Goal: Navigation & Orientation: Find specific page/section

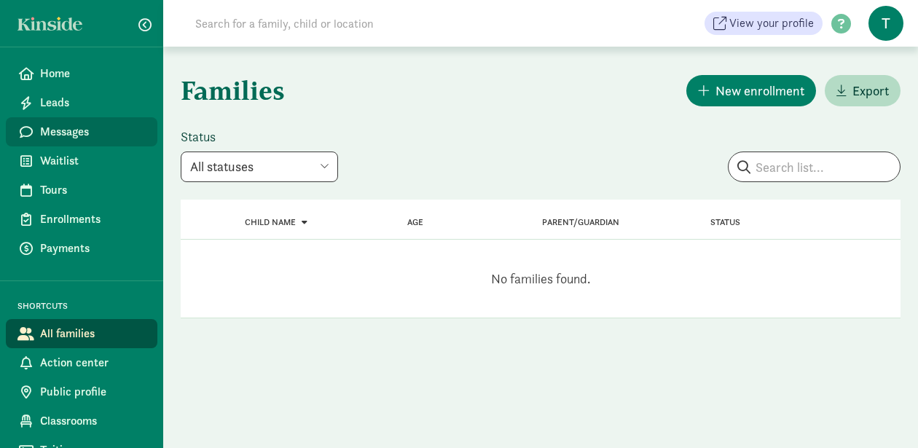
click at [71, 133] on span "Messages" at bounding box center [93, 131] width 106 height 17
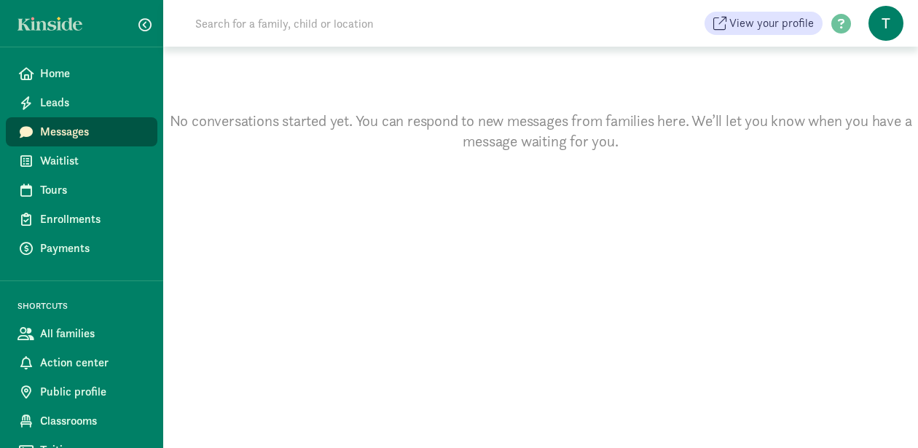
click at [52, 105] on span "Leads" at bounding box center [93, 102] width 106 height 17
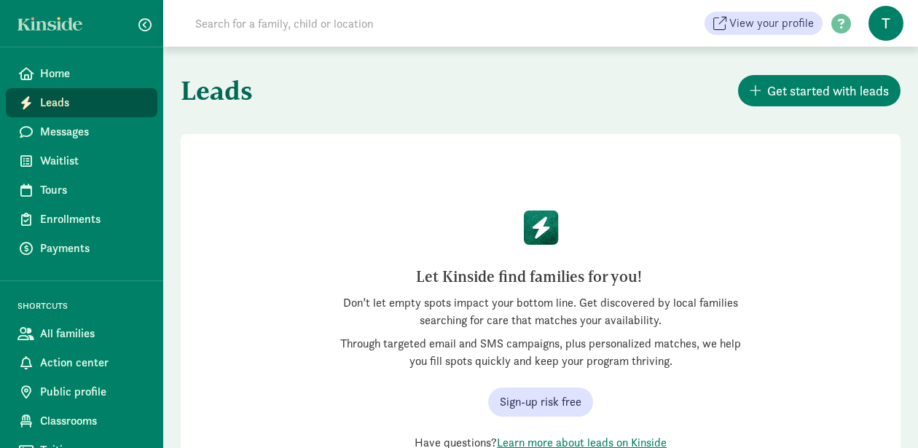
click at [50, 26] on link at bounding box center [53, 24] width 73 height 14
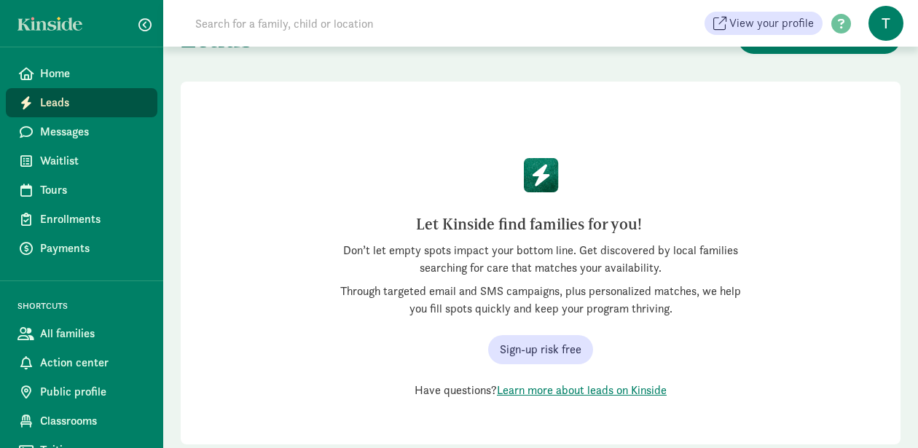
scroll to position [88, 0]
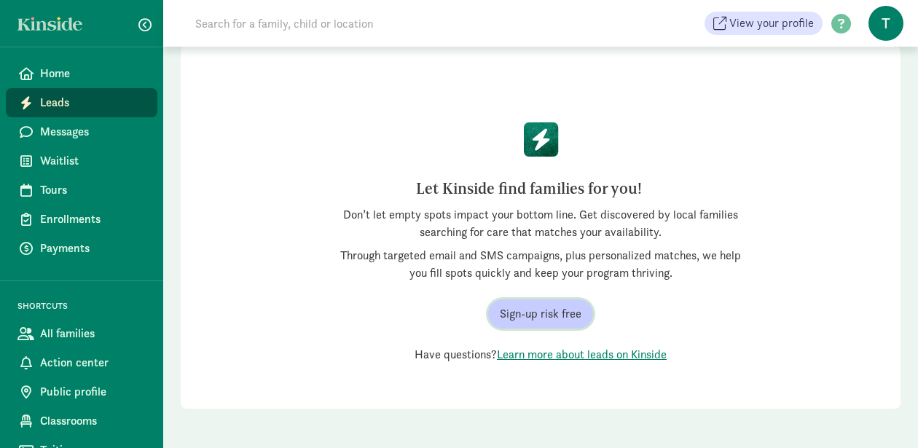
click at [562, 320] on span "Sign-up risk free" at bounding box center [541, 313] width 82 height 17
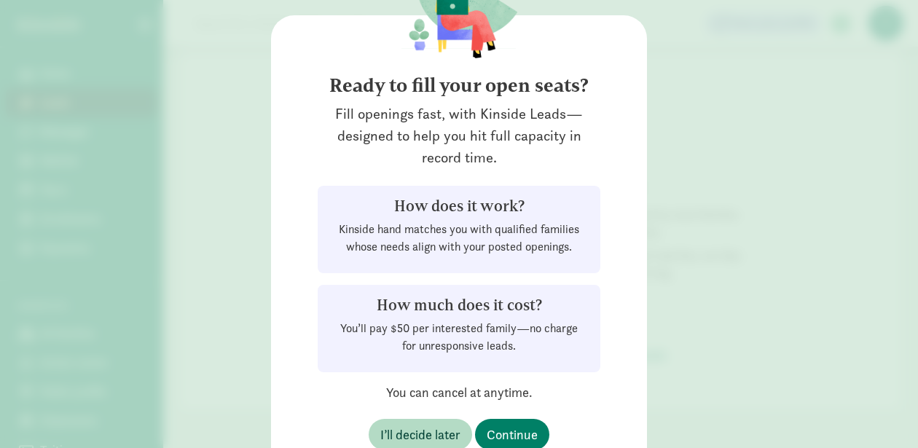
scroll to position [91, 0]
